Goal: Check status

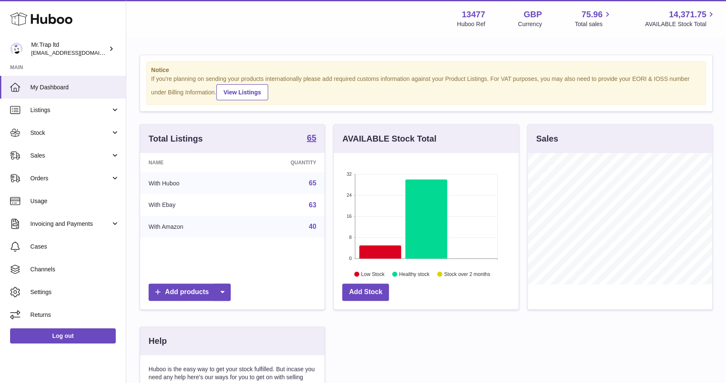
scroll to position [131, 186]
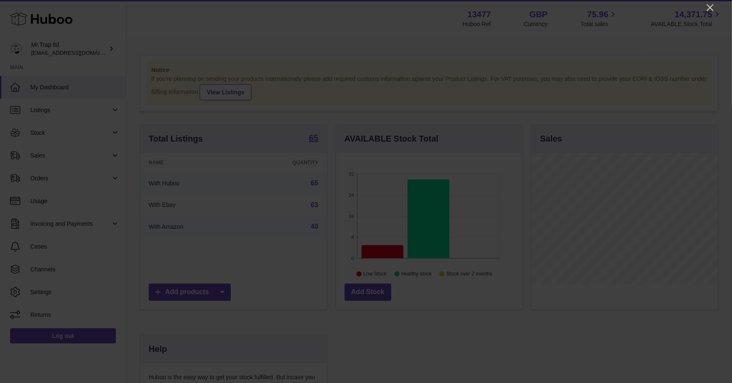
click at [711, 11] on icon "Close" at bounding box center [710, 8] width 10 height 10
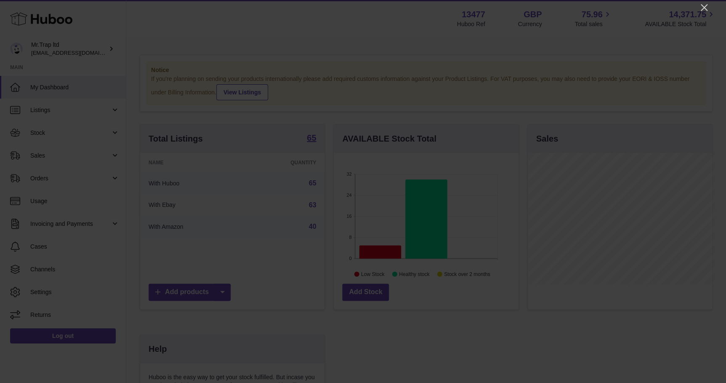
scroll to position [420837, 420784]
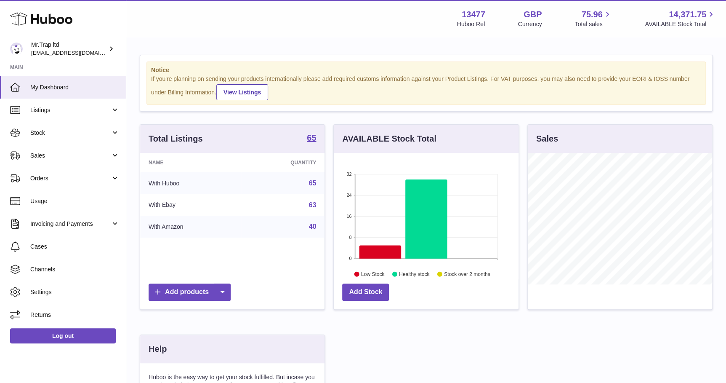
click at [37, 155] on span "Sales" at bounding box center [70, 156] width 80 height 8
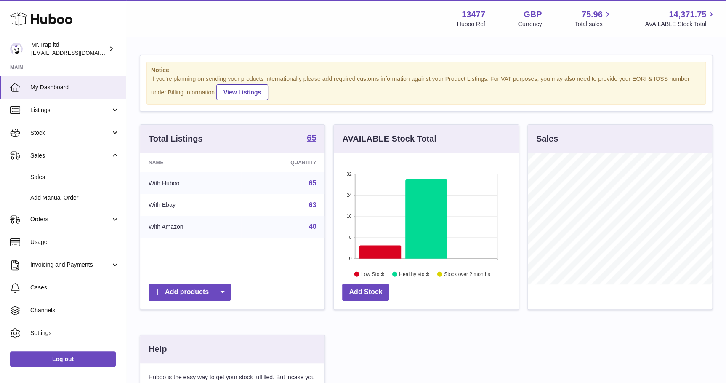
click at [48, 171] on link "Sales" at bounding box center [63, 177] width 126 height 21
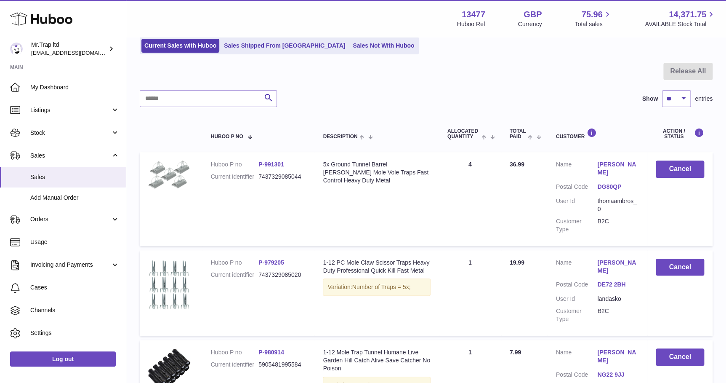
scroll to position [54, 0]
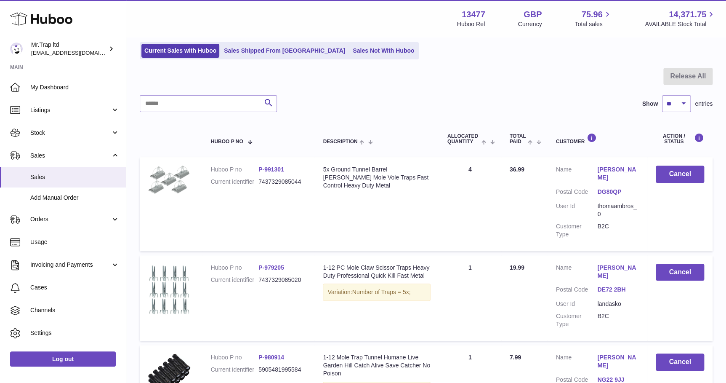
click at [350, 55] on link "Sales Not With Huboo" at bounding box center [383, 51] width 67 height 14
